Goal: Transaction & Acquisition: Download file/media

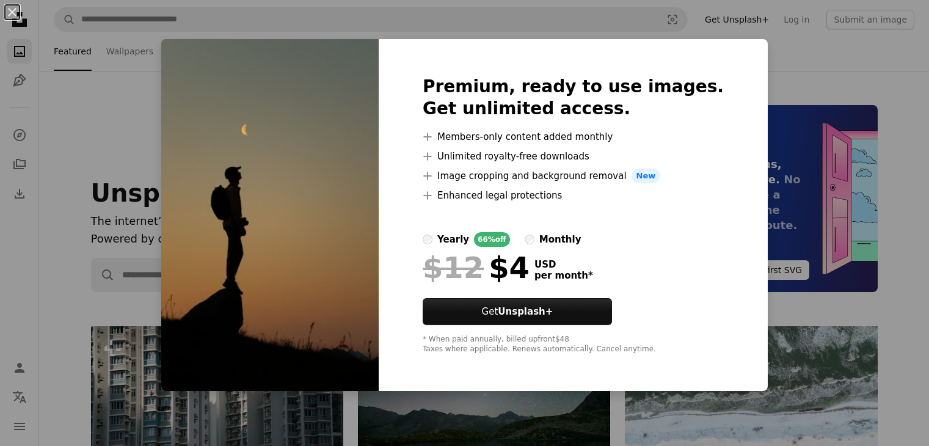
scroll to position [366, 0]
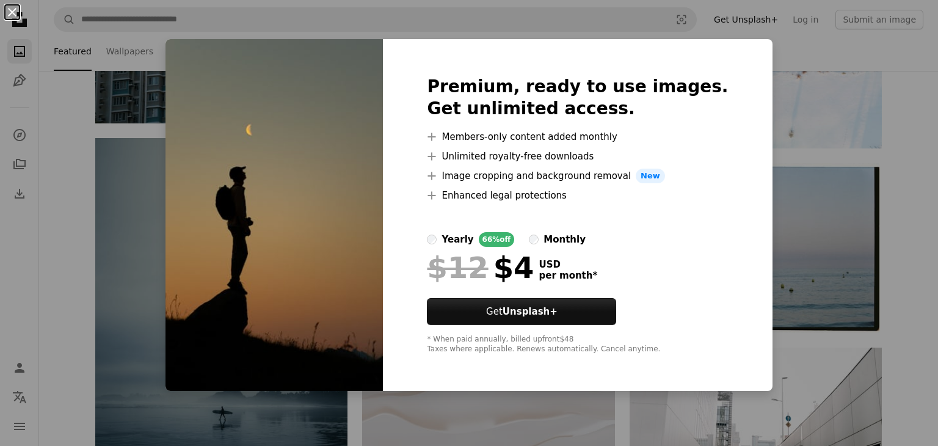
click at [12, 9] on button "An X shape" at bounding box center [12, 12] width 15 height 15
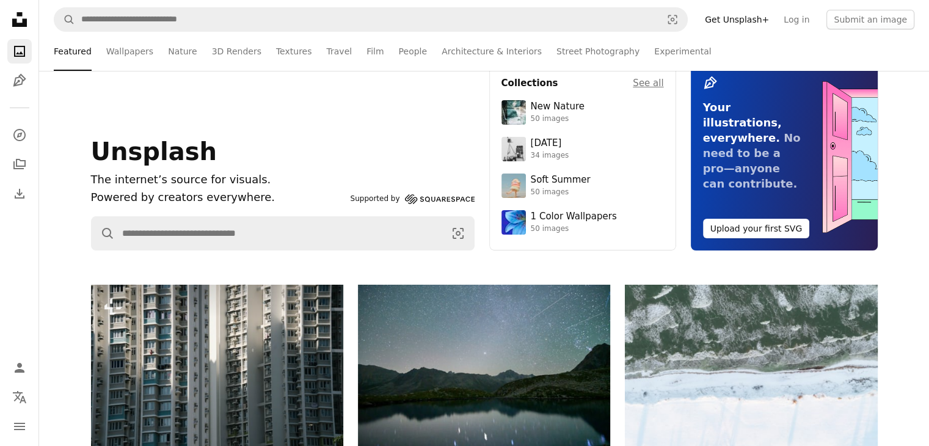
scroll to position [0, 0]
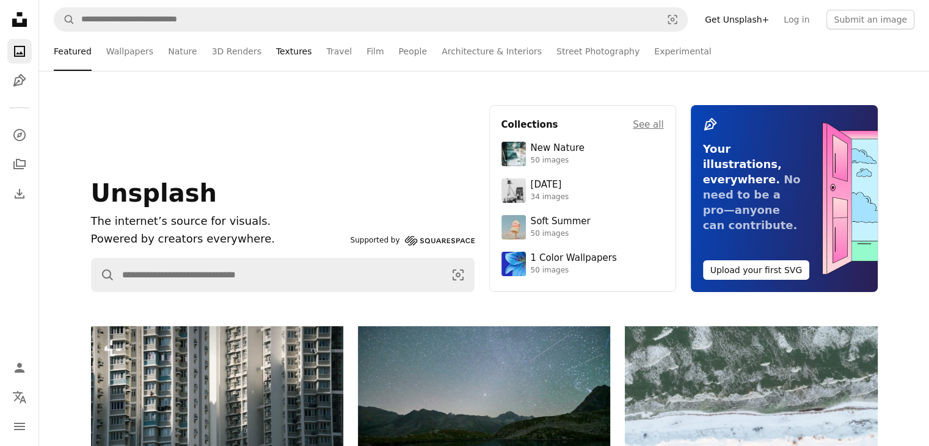
click at [288, 57] on link "Textures" at bounding box center [294, 51] width 36 height 39
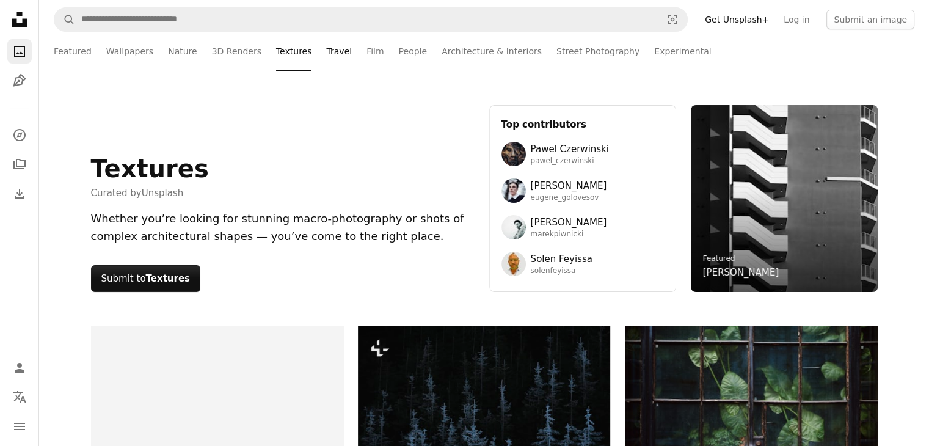
click at [326, 57] on link "Travel" at bounding box center [339, 51] width 26 height 39
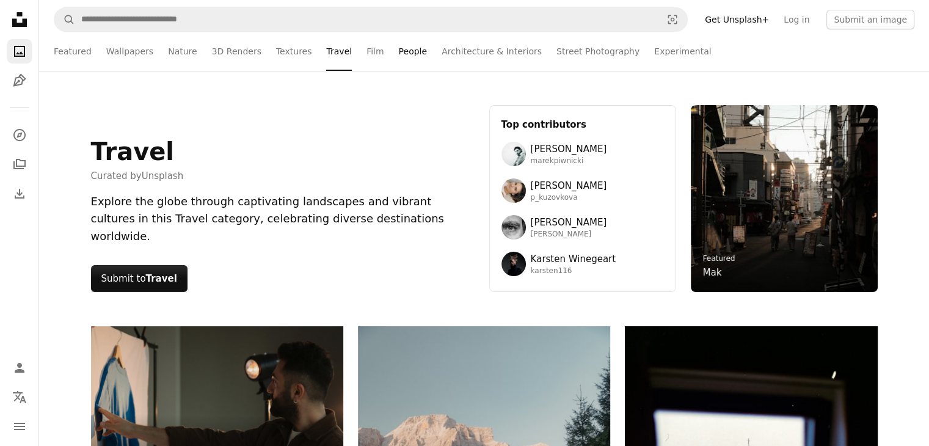
click at [399, 60] on link "People" at bounding box center [413, 51] width 29 height 39
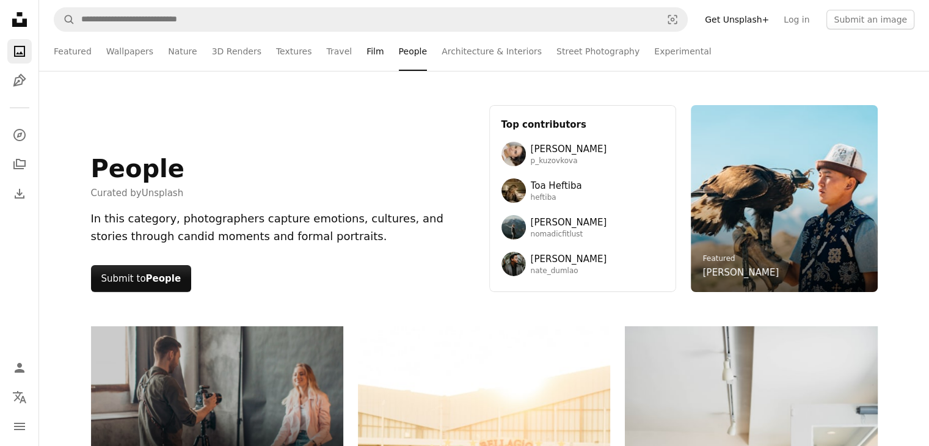
click at [366, 55] on link "Film" at bounding box center [374, 51] width 17 height 39
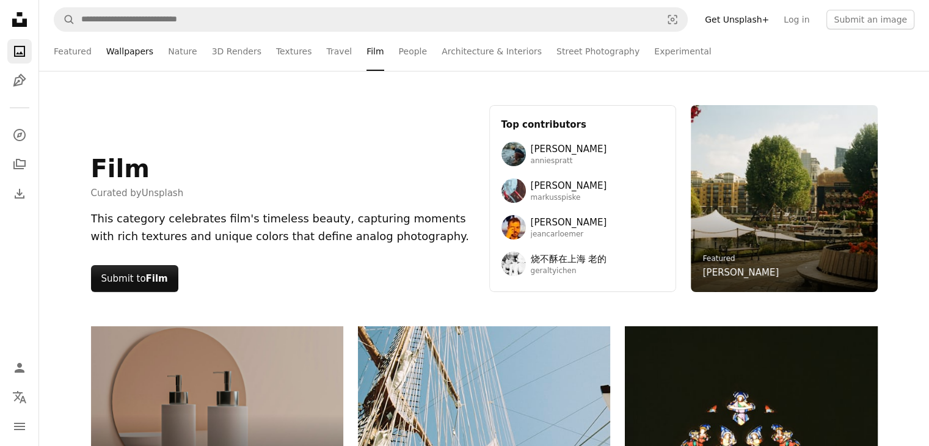
click at [114, 48] on link "Wallpapers" at bounding box center [129, 51] width 47 height 39
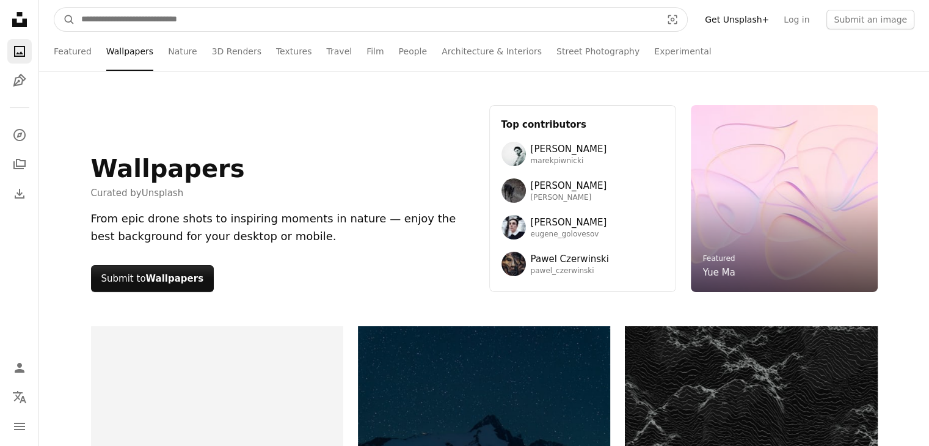
click at [177, 23] on input "Find visuals sitewide" at bounding box center [366, 19] width 582 height 23
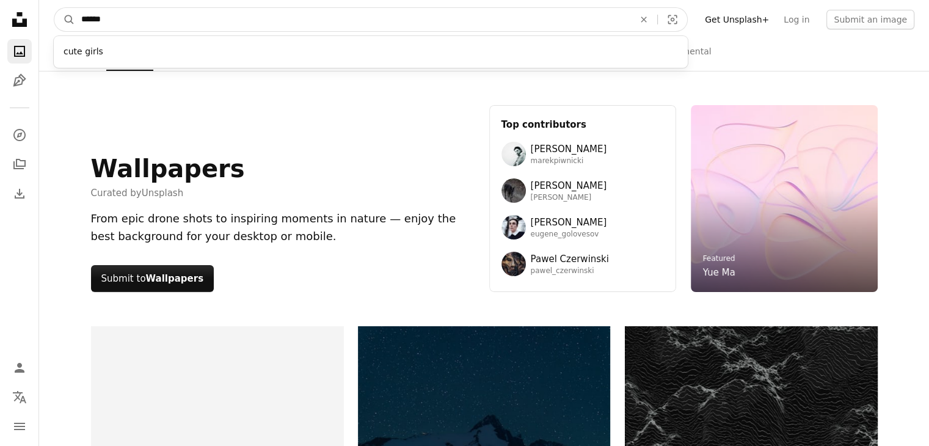
type input "*****"
click at [54, 8] on button "A magnifying glass" at bounding box center [64, 19] width 21 height 23
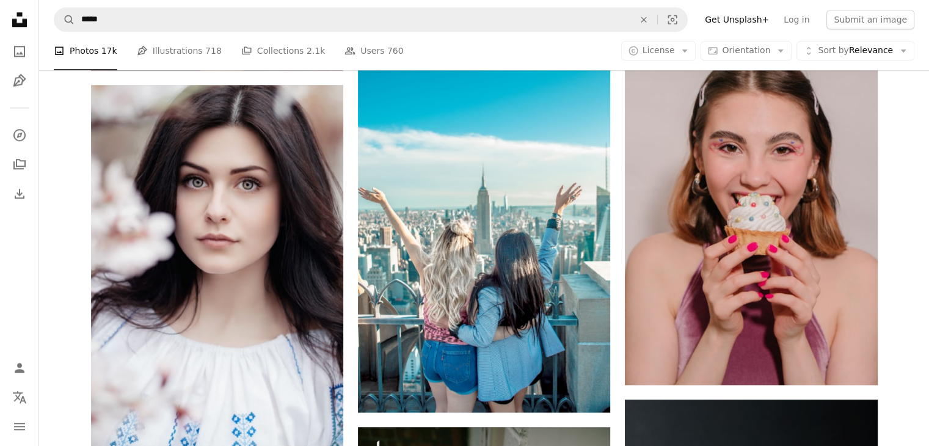
scroll to position [1465, 0]
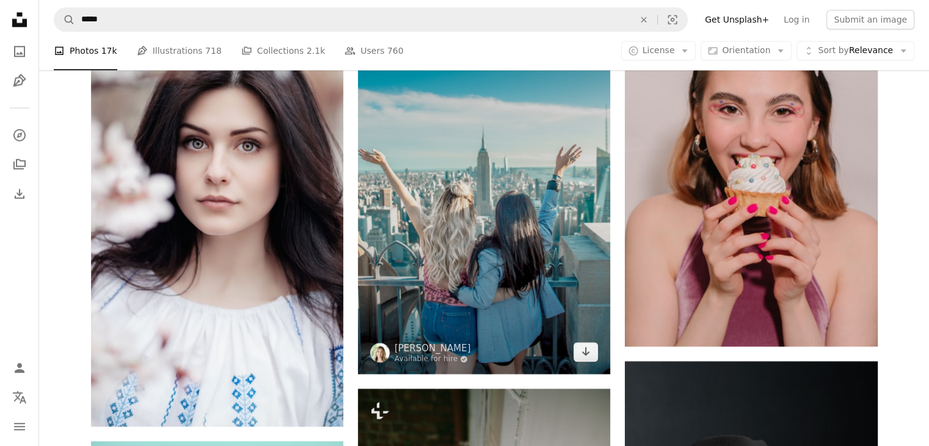
click at [588, 363] on img at bounding box center [484, 184] width 252 height 378
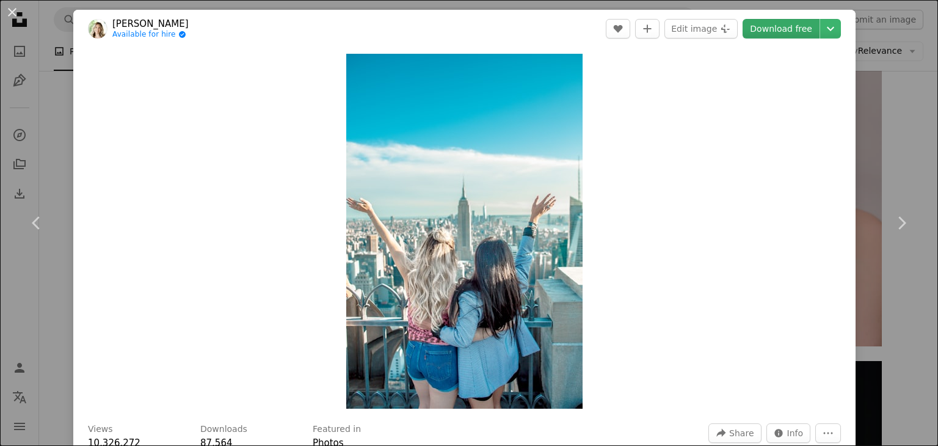
click at [770, 32] on link "Download free" at bounding box center [780, 29] width 77 height 20
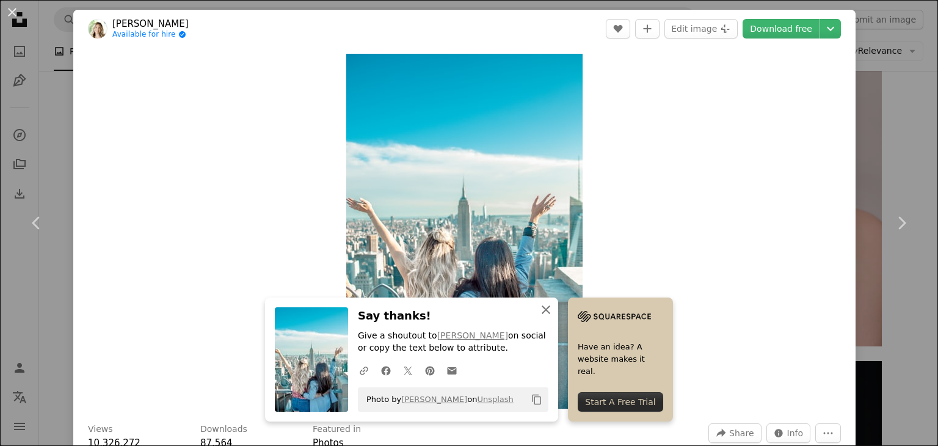
click at [541, 313] on icon "button" at bounding box center [545, 309] width 9 height 9
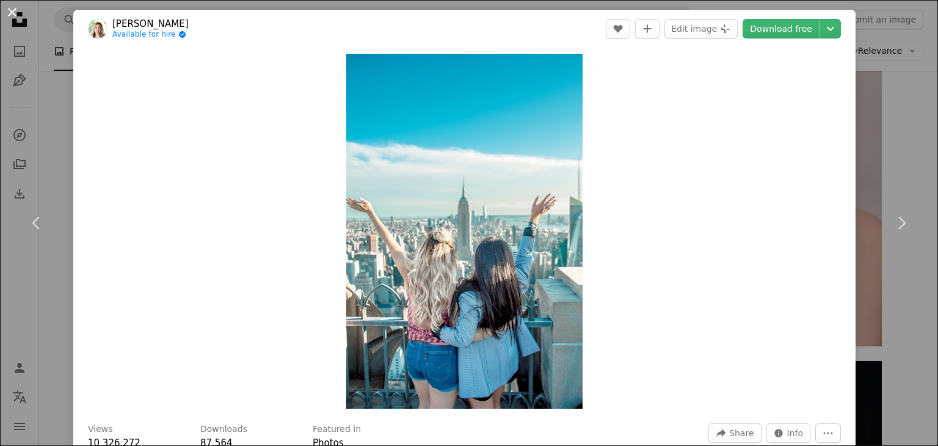
click at [12, 11] on button "An X shape" at bounding box center [12, 12] width 15 height 15
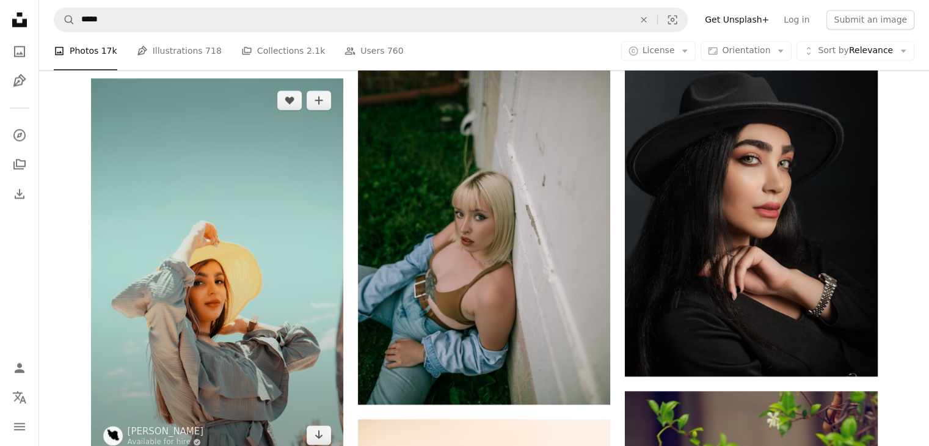
scroll to position [1831, 0]
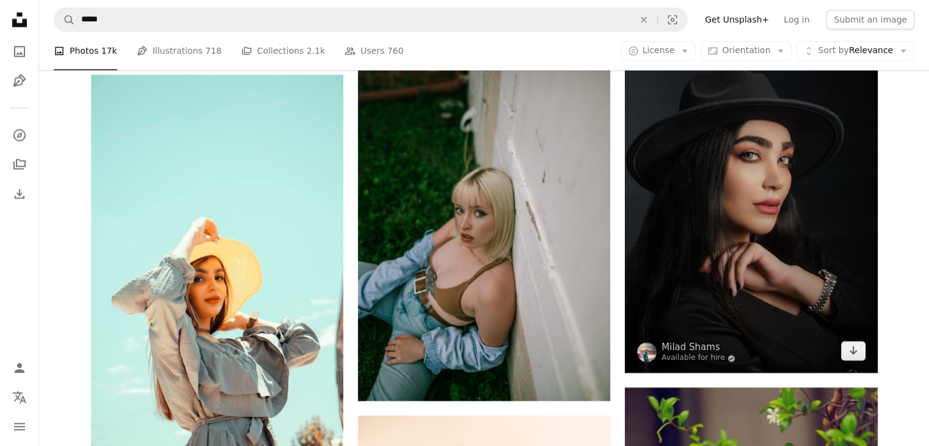
click at [790, 247] on img at bounding box center [751, 184] width 252 height 378
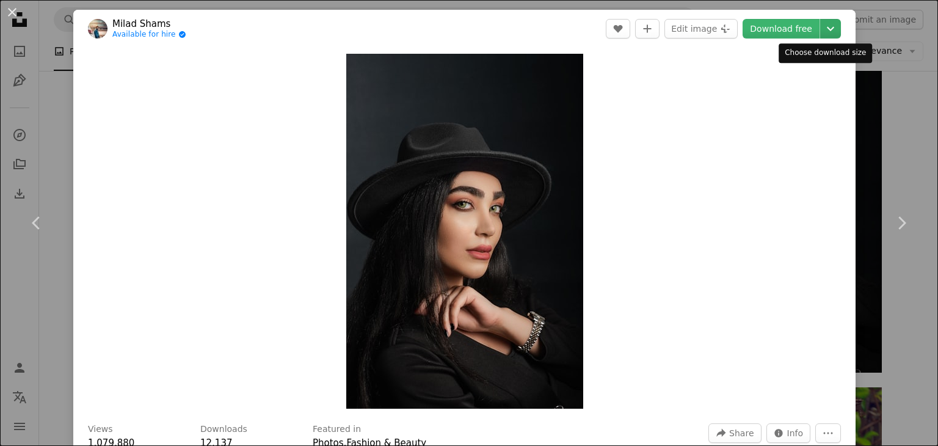
click at [823, 32] on icon "Chevron down" at bounding box center [830, 28] width 20 height 15
click at [625, 143] on dialog "An X shape Chevron left Chevron right Milad Shams Available for hire A checkmar…" at bounding box center [469, 223] width 938 height 446
click at [9, 13] on button "An X shape" at bounding box center [12, 12] width 15 height 15
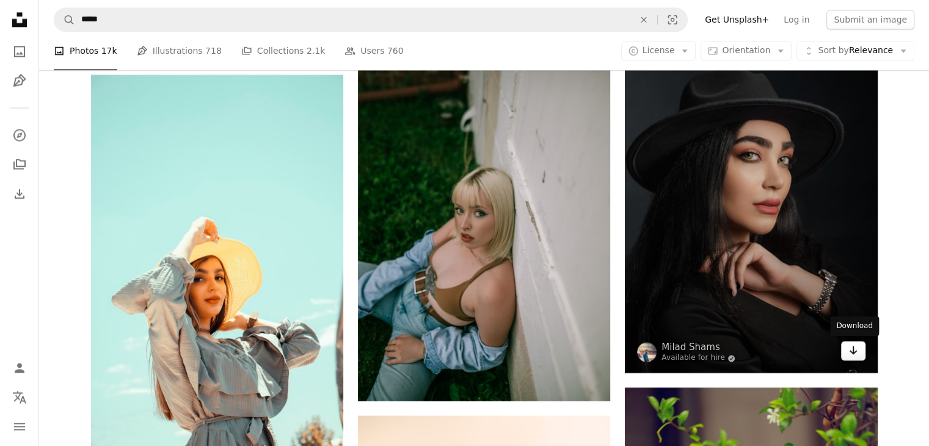
click at [856, 358] on link "Arrow pointing down" at bounding box center [853, 351] width 24 height 20
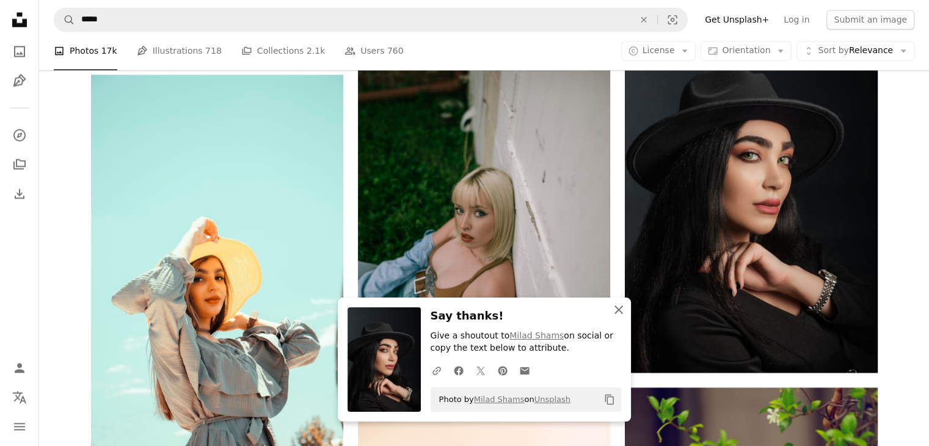
click at [615, 306] on icon "An X shape" at bounding box center [618, 309] width 15 height 15
